Goal: Find contact information: Find contact information

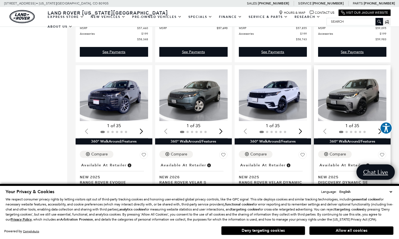
scroll to position [281, 0]
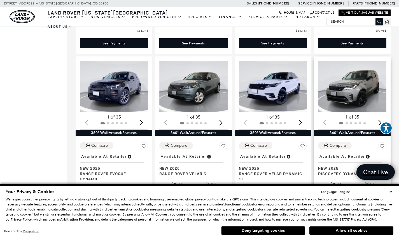
click at [383, 117] on div "Next slide" at bounding box center [380, 123] width 8 height 12
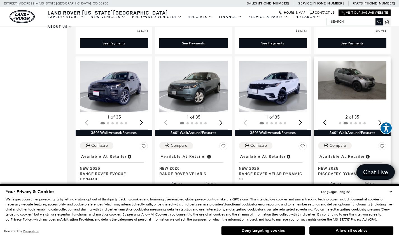
click at [383, 117] on div "Next slide" at bounding box center [380, 123] width 8 height 12
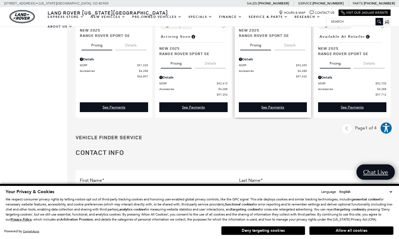
scroll to position [1061, 0]
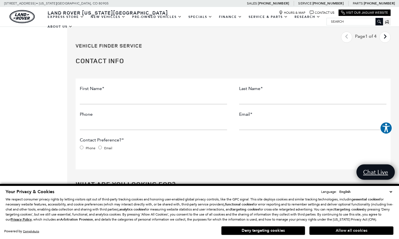
click at [372, 232] on button "Allow all cookies" at bounding box center [351, 231] width 84 height 8
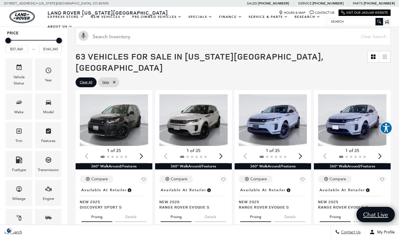
scroll to position [0, 0]
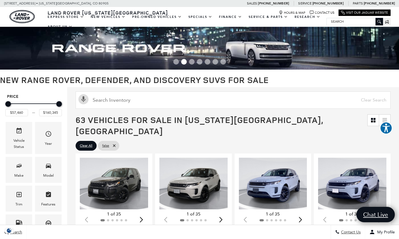
click at [319, 13] on link "Contact Us" at bounding box center [321, 13] width 25 height 4
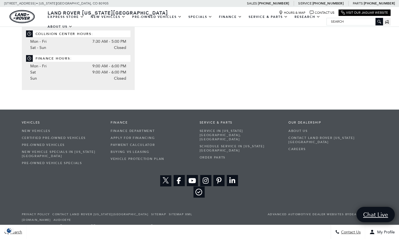
scroll to position [203, 0]
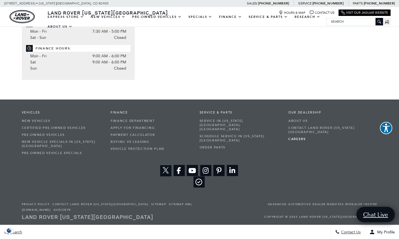
click at [296, 139] on link "Careers" at bounding box center [328, 139] width 81 height 7
